Goal: Task Accomplishment & Management: Use online tool/utility

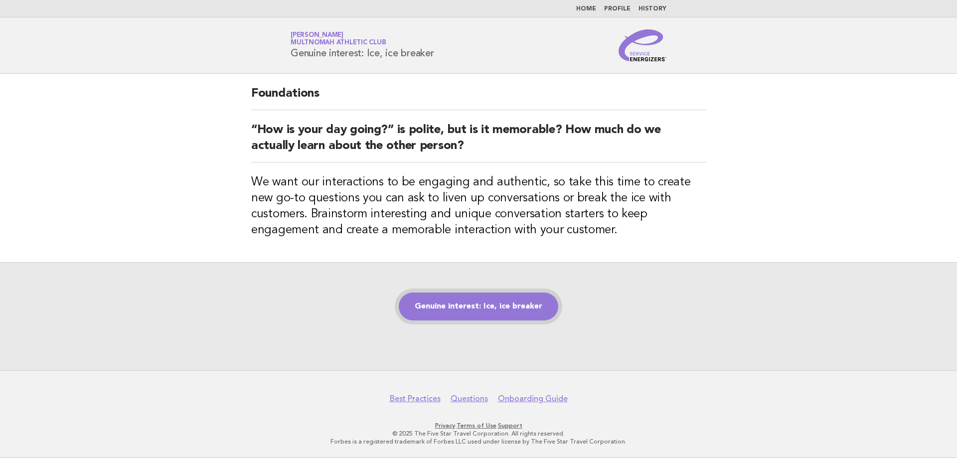
click at [465, 303] on link "Genuine interest: Ice, ice breaker" at bounding box center [479, 307] width 160 height 28
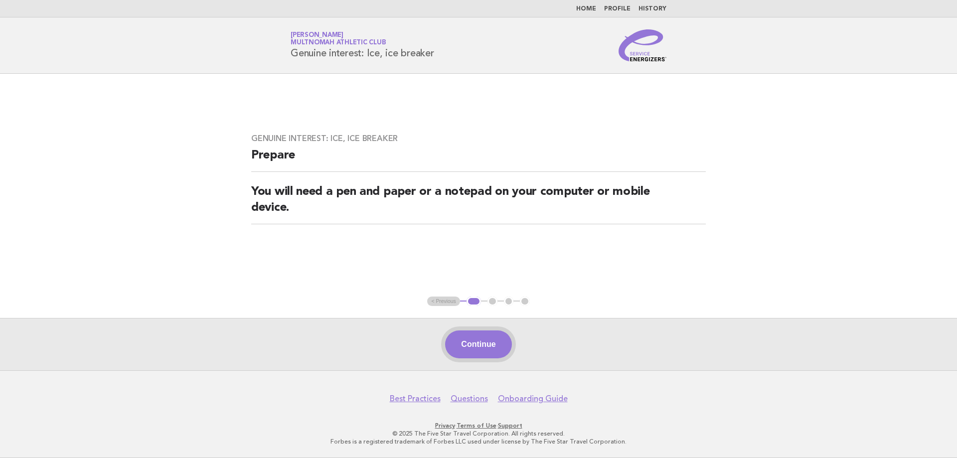
click at [474, 340] on button "Continue" at bounding box center [478, 345] width 66 height 28
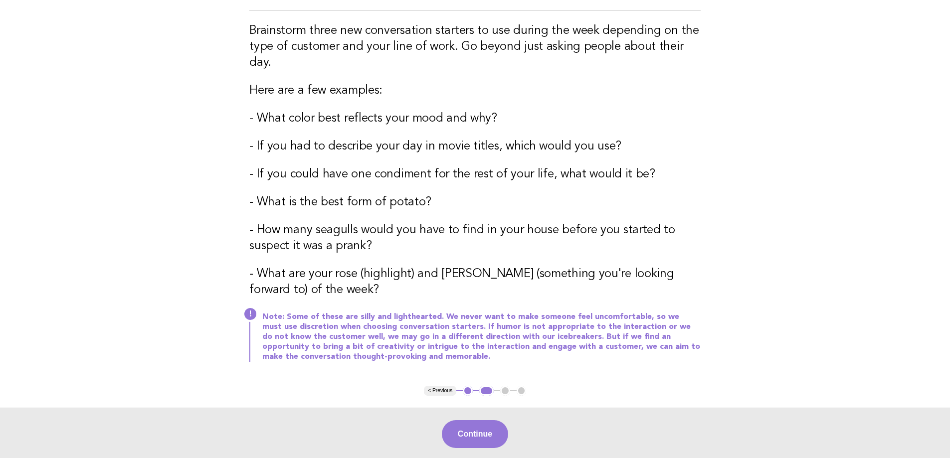
scroll to position [199, 0]
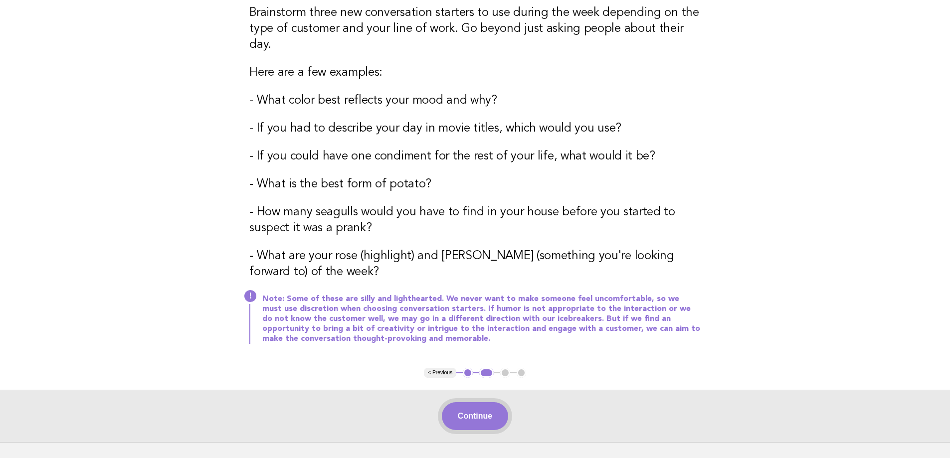
click at [467, 402] on button "Continue" at bounding box center [475, 416] width 66 height 28
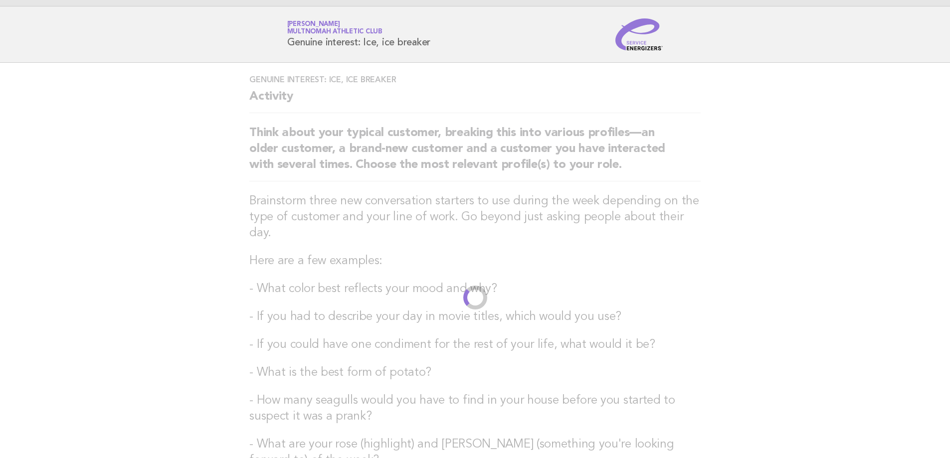
scroll to position [0, 0]
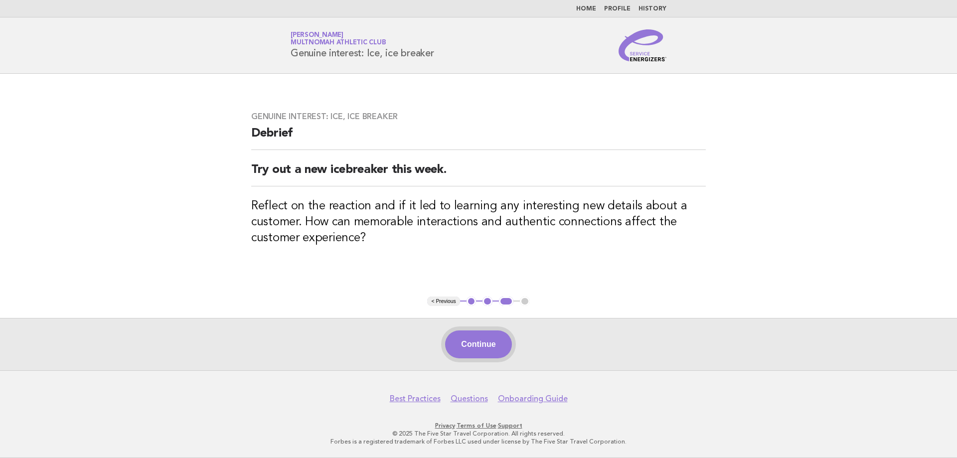
click at [476, 345] on button "Continue" at bounding box center [478, 345] width 66 height 28
